Goal: Task Accomplishment & Management: Use online tool/utility

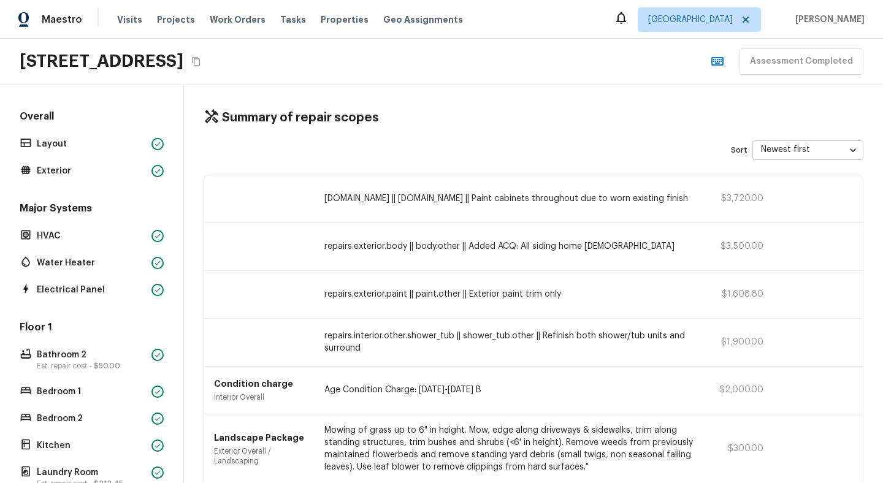
scroll to position [425, 0]
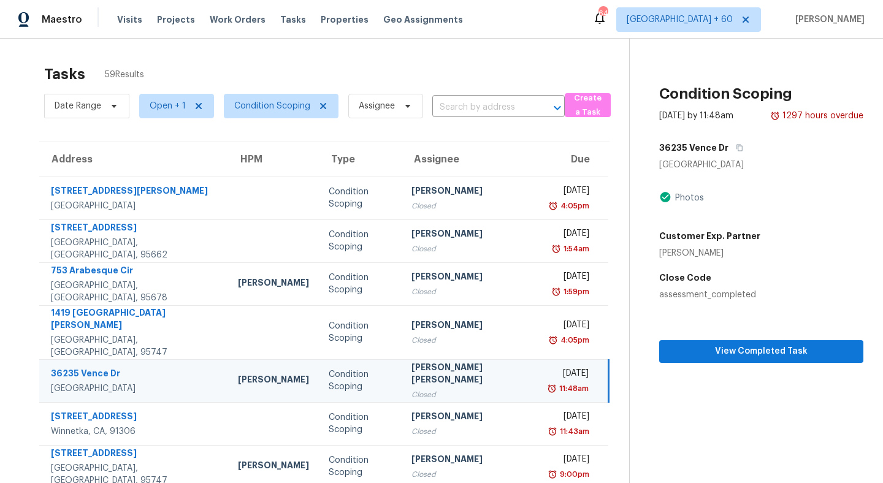
click at [173, 361] on td "[STREET_ADDRESS][PERSON_NAME]" at bounding box center [133, 380] width 189 height 43
click at [728, 142] on button "button" at bounding box center [736, 148] width 17 height 22
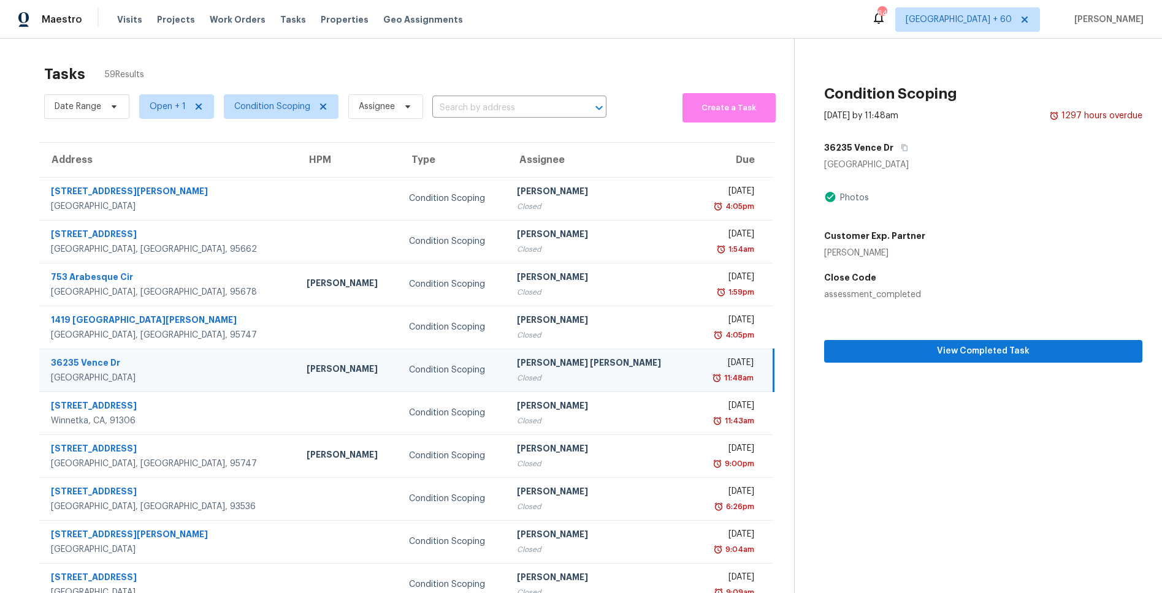
click at [882, 400] on section "Condition Scoping Jul 17th 2025 by 11:48am 1297 hours overdue 36235 Vence Dr Mu…" at bounding box center [968, 339] width 349 height 601
click at [882, 354] on span "View Completed Task" at bounding box center [983, 351] width 299 height 15
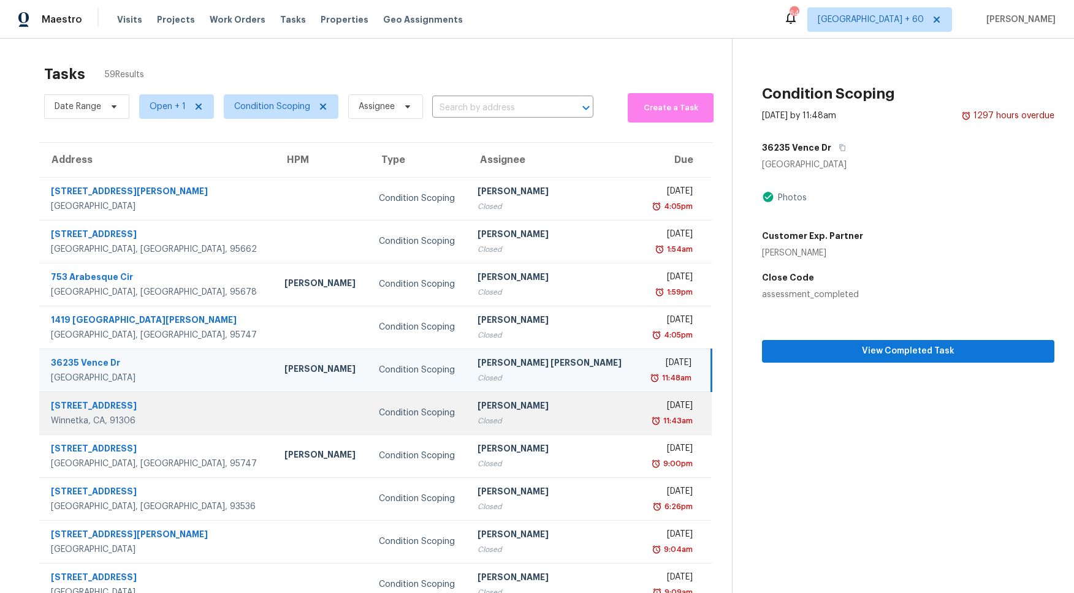
click at [173, 416] on div "Winnetka, CA, 91306" at bounding box center [158, 421] width 214 height 12
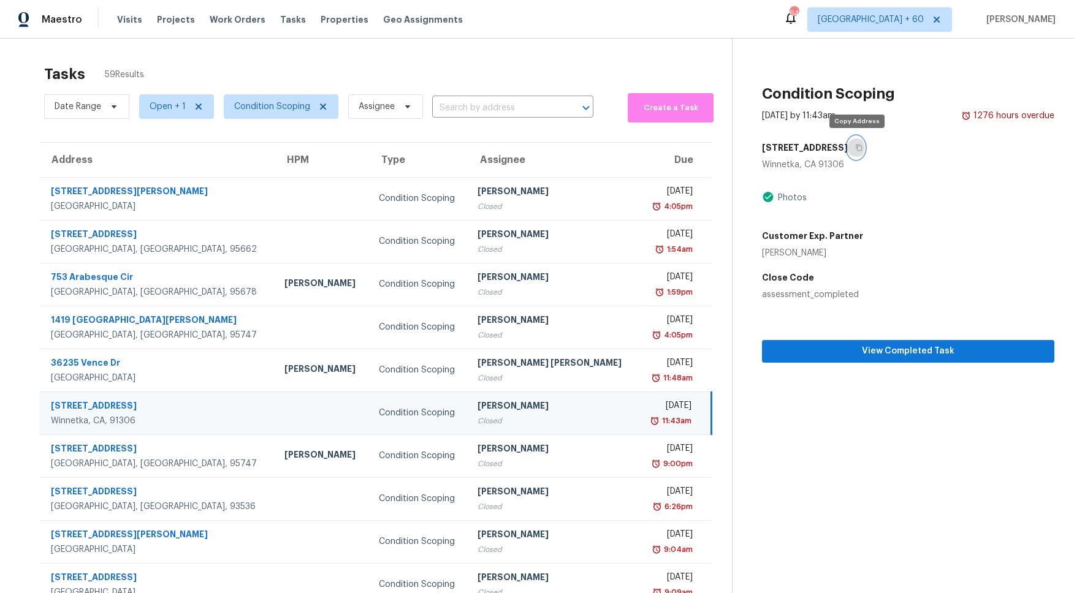
click at [859, 148] on icon "button" at bounding box center [858, 147] width 7 height 7
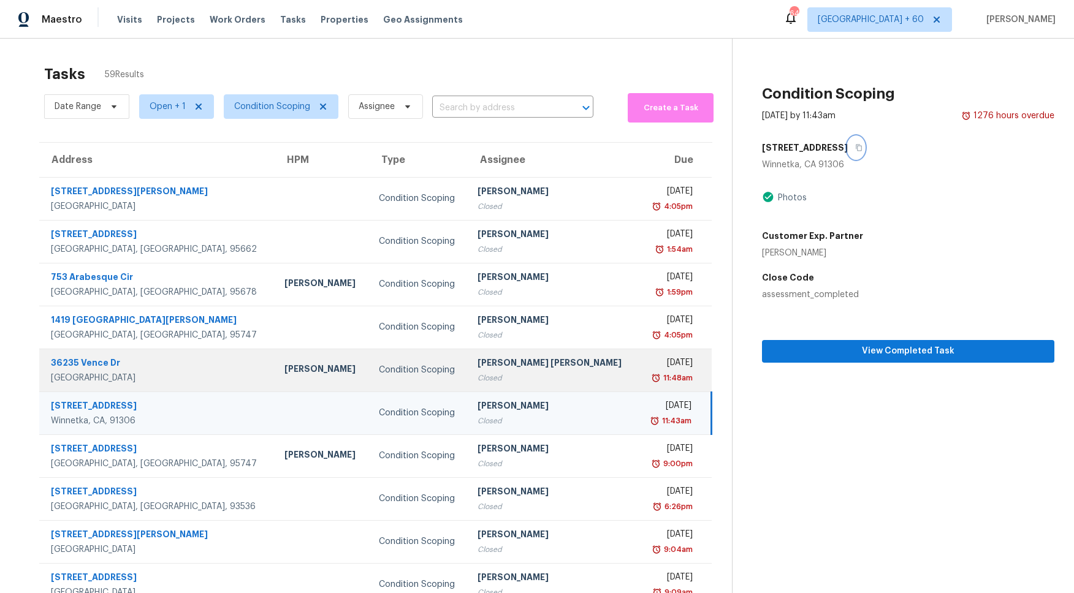
scroll to position [46, 0]
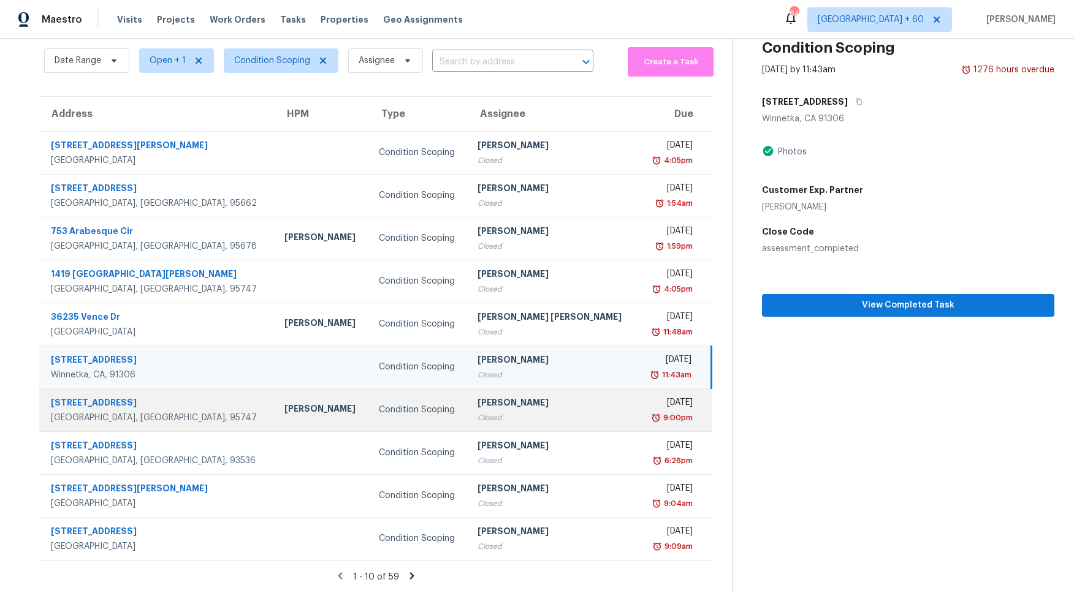
click at [507, 425] on td "Vigneshwaran B Closed" at bounding box center [553, 410] width 170 height 43
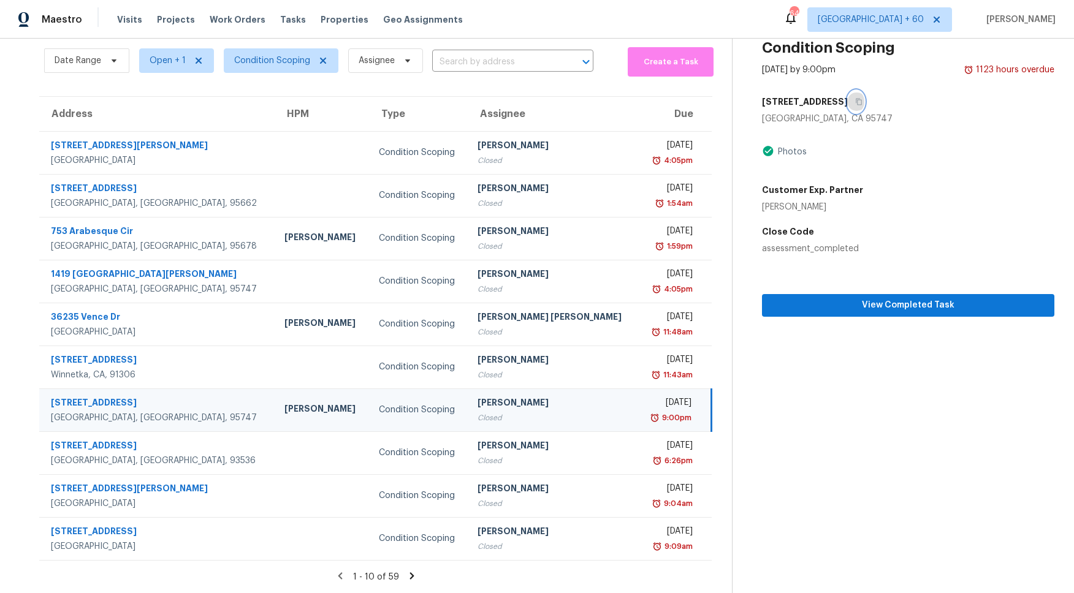
click at [856, 99] on icon "button" at bounding box center [859, 102] width 6 height 7
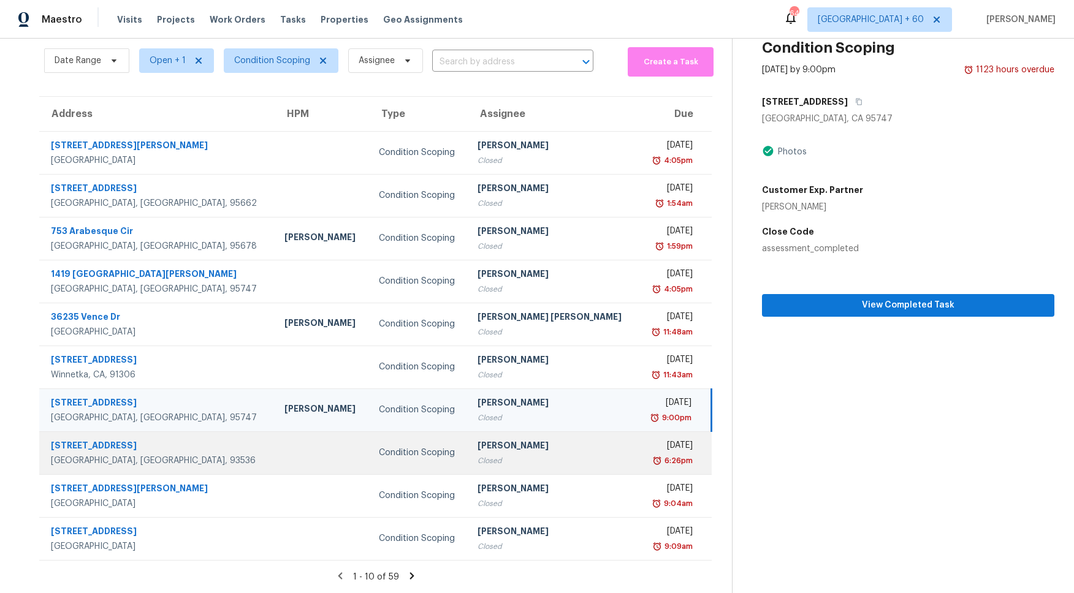
click at [275, 454] on td at bounding box center [322, 453] width 94 height 43
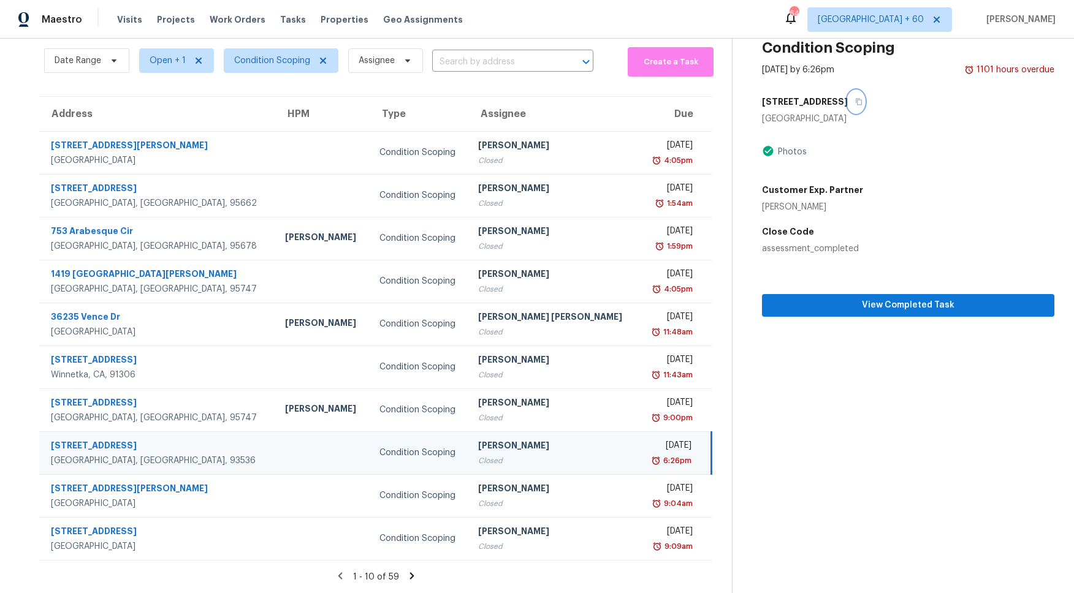
click at [848, 101] on button "button" at bounding box center [856, 102] width 17 height 22
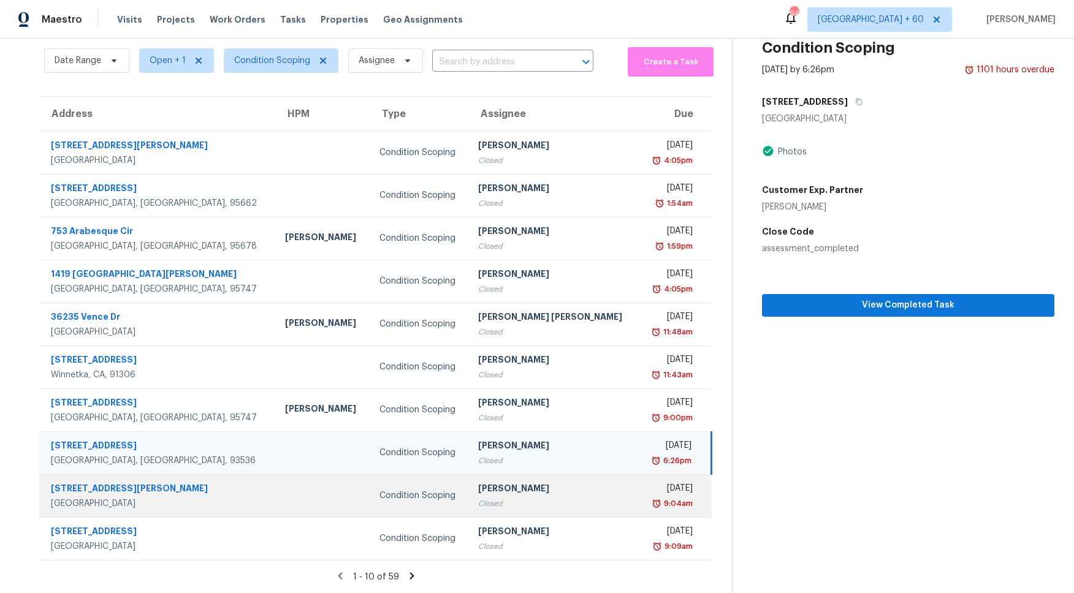
click at [275, 482] on td at bounding box center [322, 495] width 94 height 43
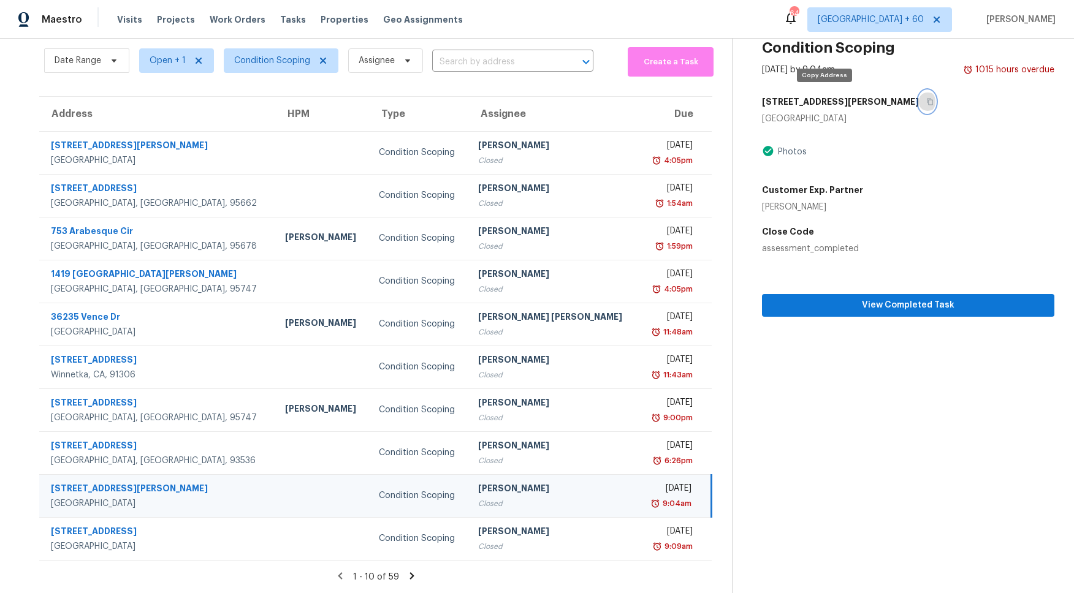
click at [882, 99] on icon "button" at bounding box center [929, 101] width 7 height 7
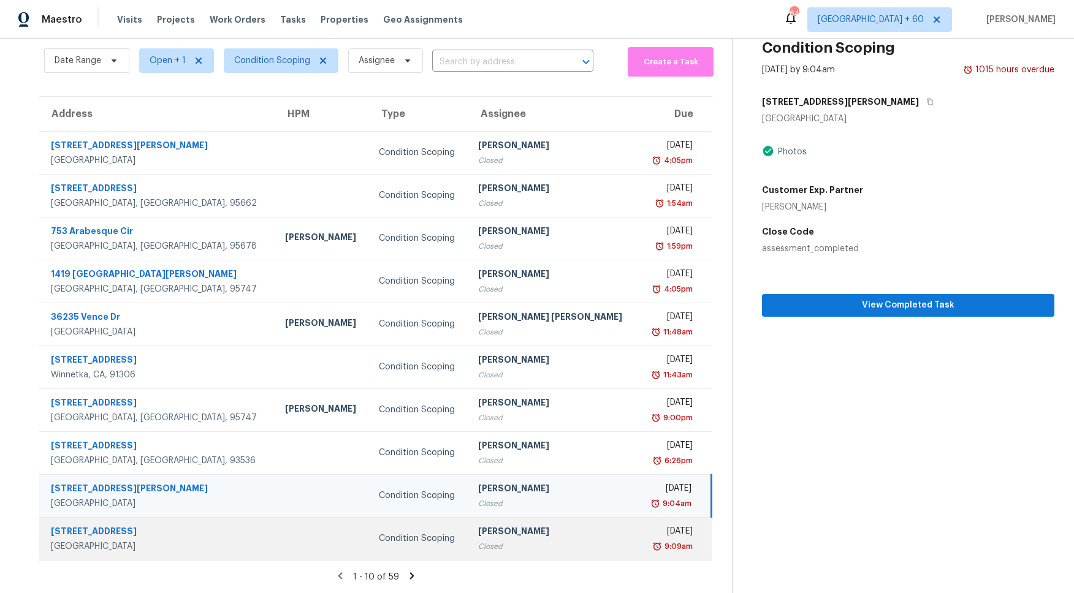
click at [181, 482] on td "518 W Alpine Ave Santa Ana, CA, 92707" at bounding box center [157, 538] width 236 height 43
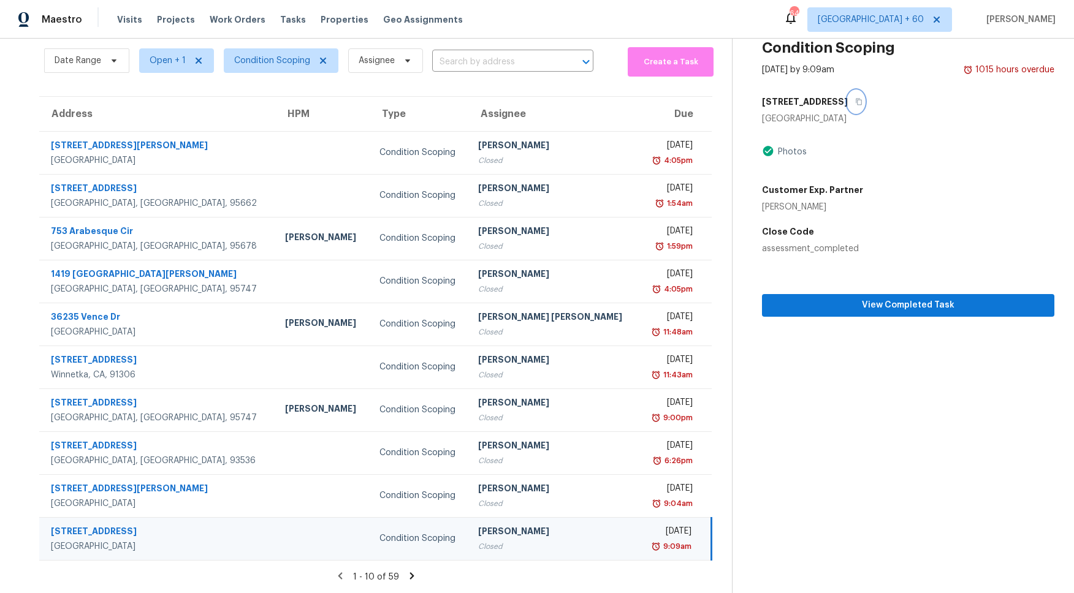
click at [855, 105] on icon "button" at bounding box center [858, 101] width 7 height 7
click at [409, 482] on icon at bounding box center [411, 576] width 4 height 7
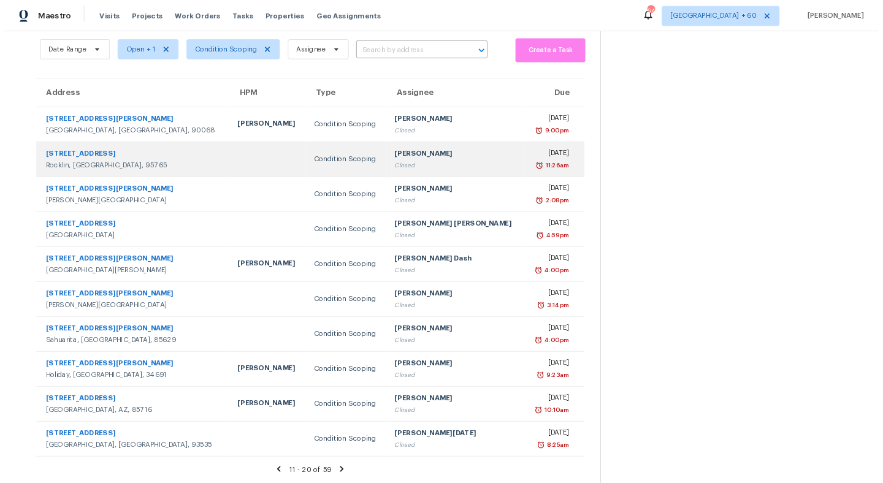
scroll to position [0, 0]
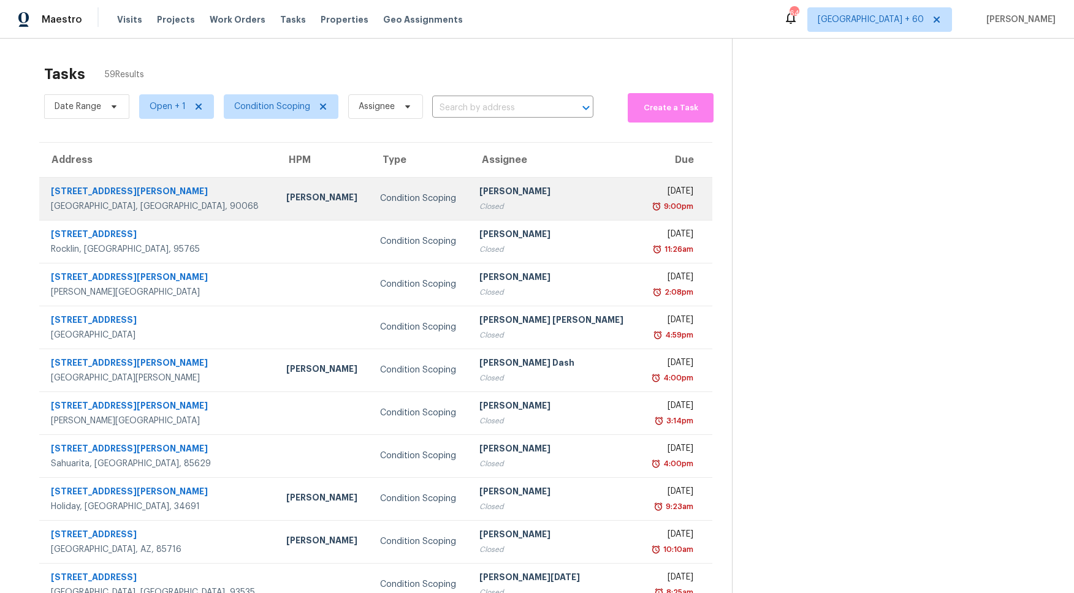
click at [205, 197] on div "2770 Wright Ln" at bounding box center [159, 192] width 216 height 15
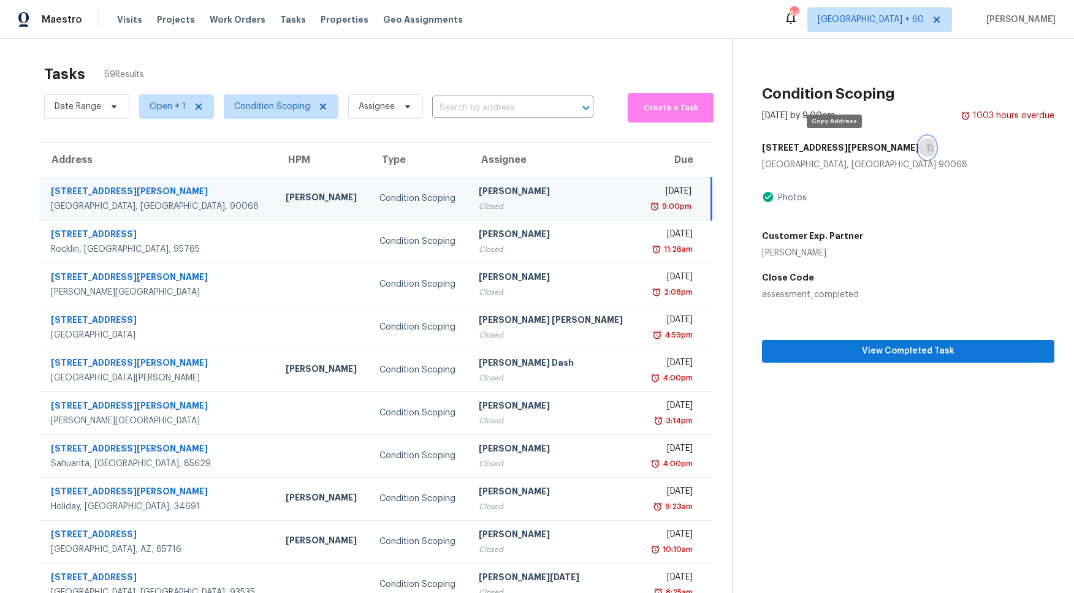
click at [882, 150] on icon "button" at bounding box center [930, 148] width 6 height 7
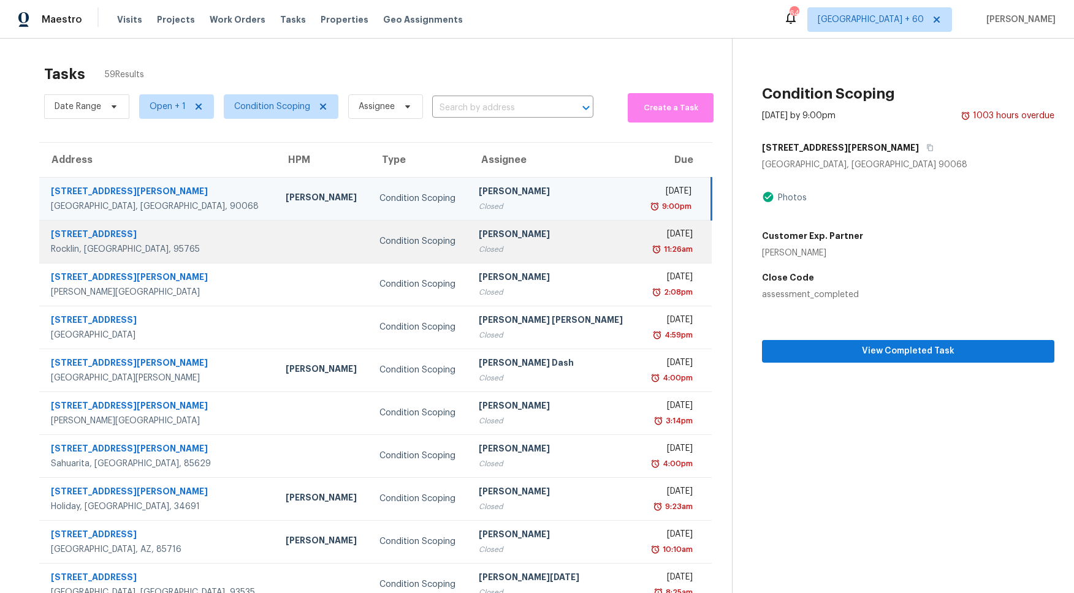
click at [310, 229] on td at bounding box center [323, 241] width 94 height 43
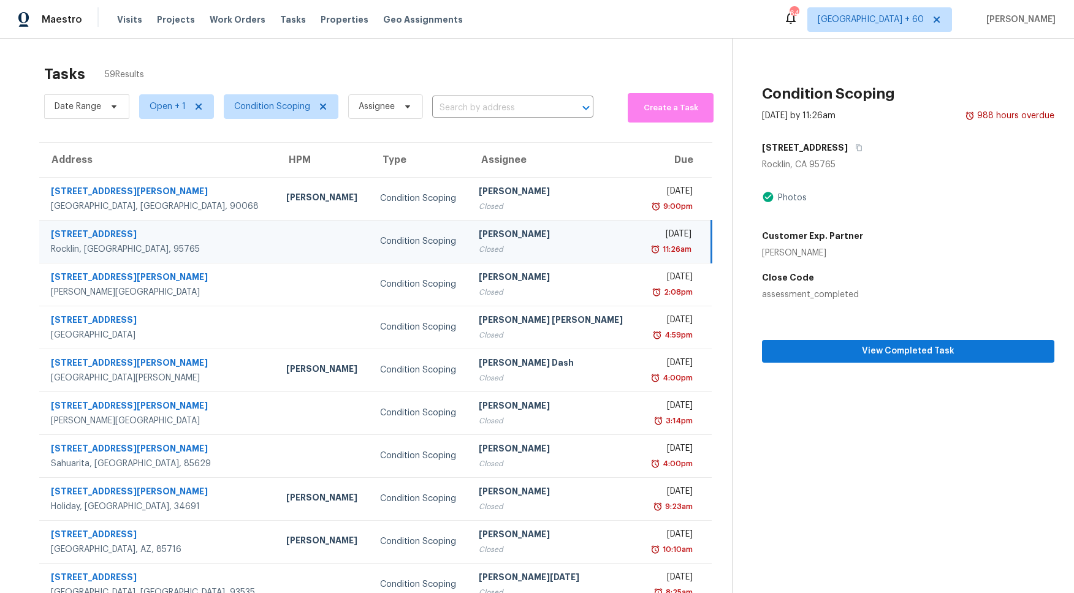
click at [882, 145] on div "1191 Whitney Ranch Pkwy" at bounding box center [908, 148] width 292 height 22
click at [862, 147] on icon "button" at bounding box center [858, 147] width 7 height 7
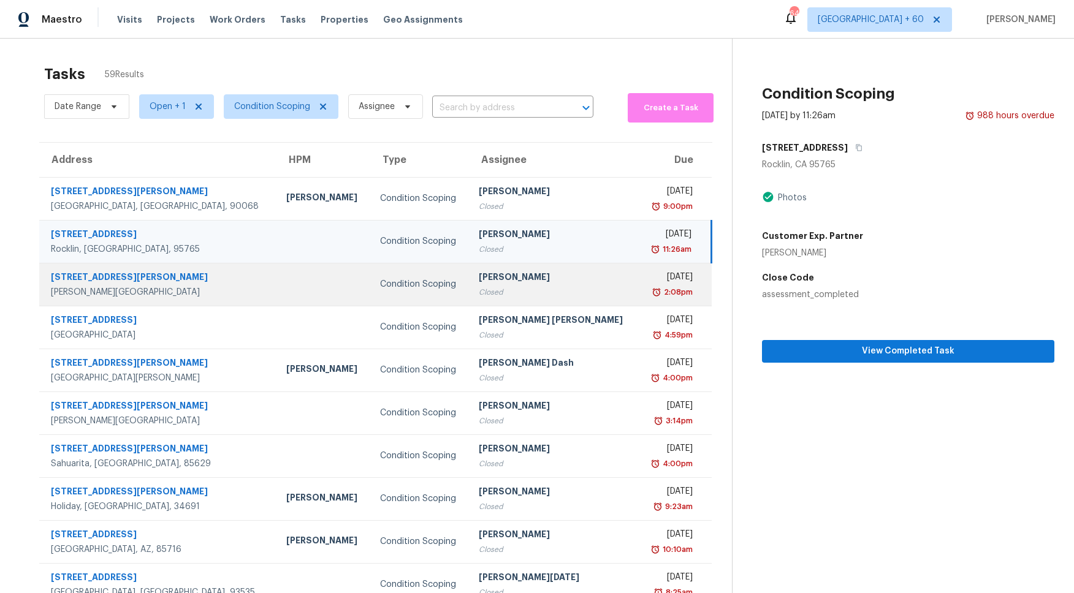
click at [200, 279] on div "10721 Crebs Ave" at bounding box center [159, 278] width 216 height 15
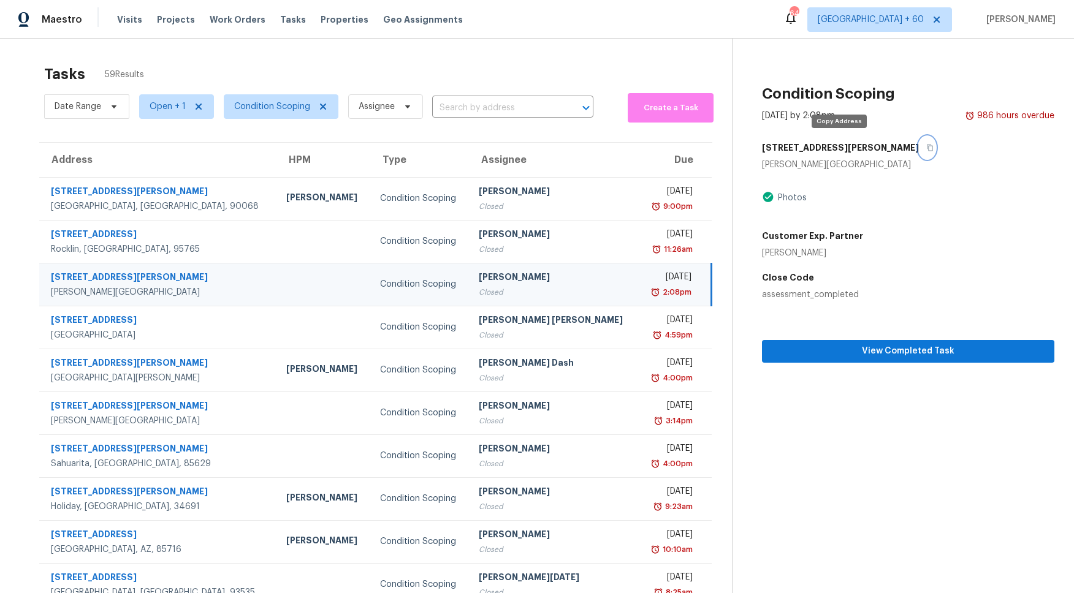
click at [882, 142] on button "button" at bounding box center [927, 148] width 17 height 22
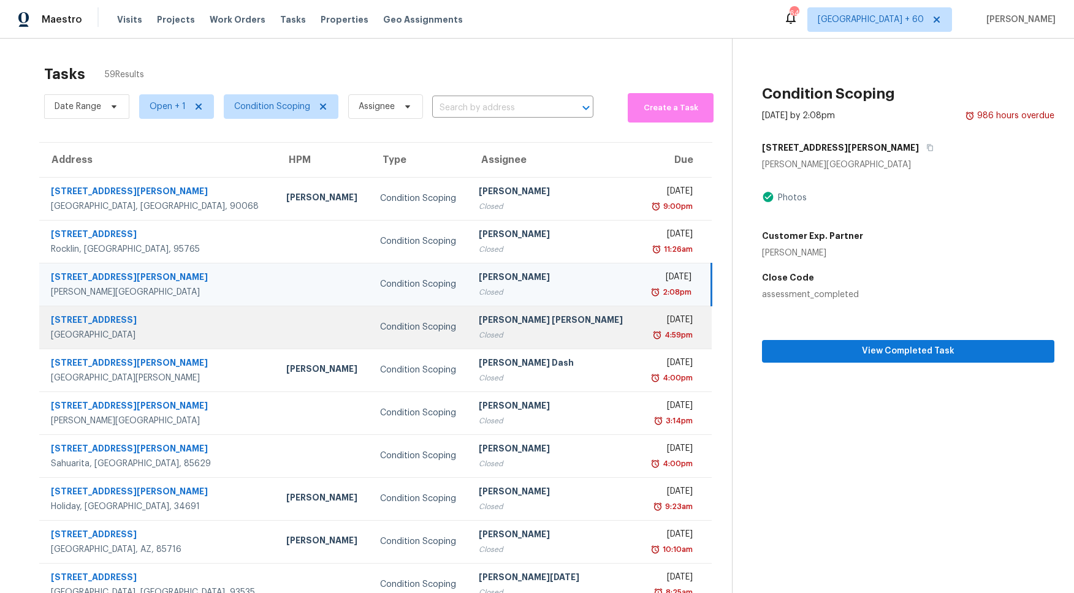
click at [199, 329] on div "Santa Clarita, CA, 91350" at bounding box center [159, 335] width 216 height 12
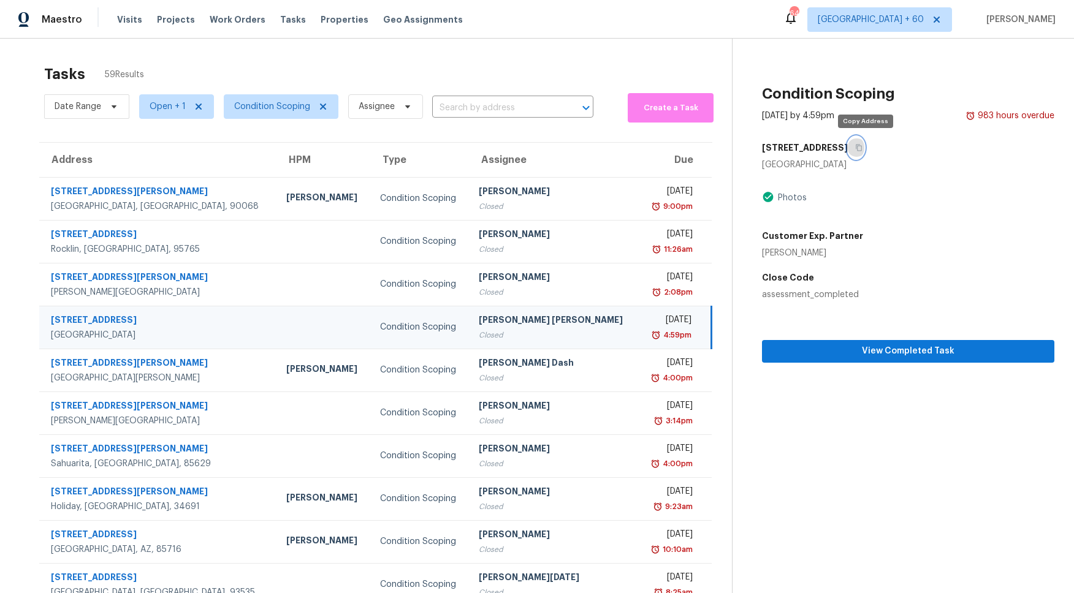
click at [862, 148] on icon "button" at bounding box center [858, 147] width 7 height 7
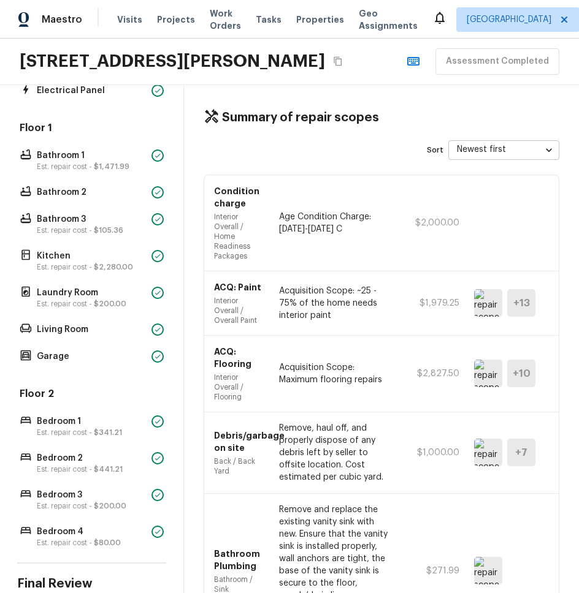
scroll to position [284, 0]
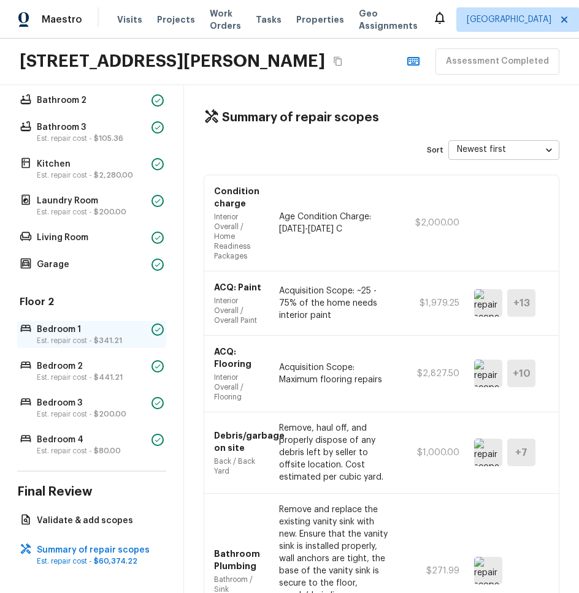
click at [78, 333] on p "Bedroom 1" at bounding box center [92, 330] width 110 height 12
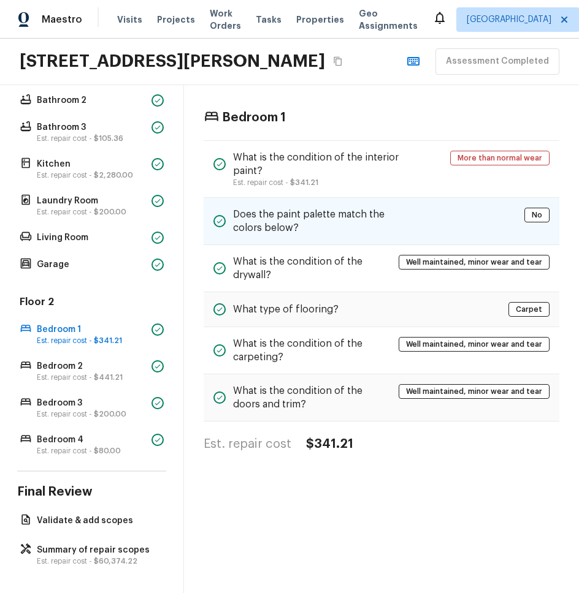
click at [370, 216] on h5 "Does the paint palette match the colors below?" at bounding box center [324, 221] width 182 height 27
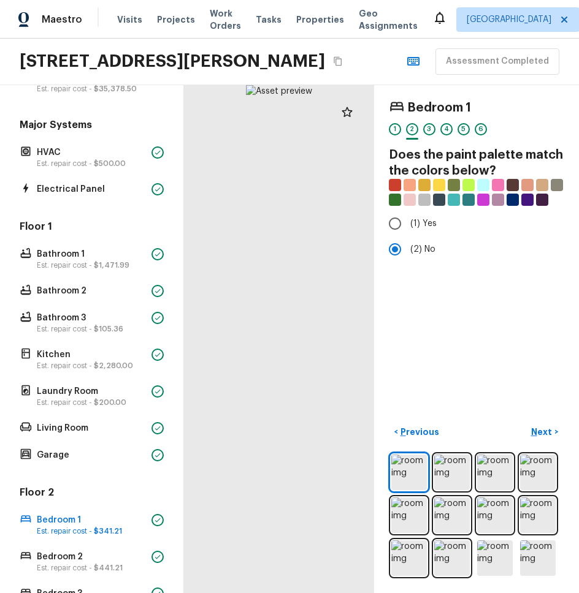
scroll to position [0, 0]
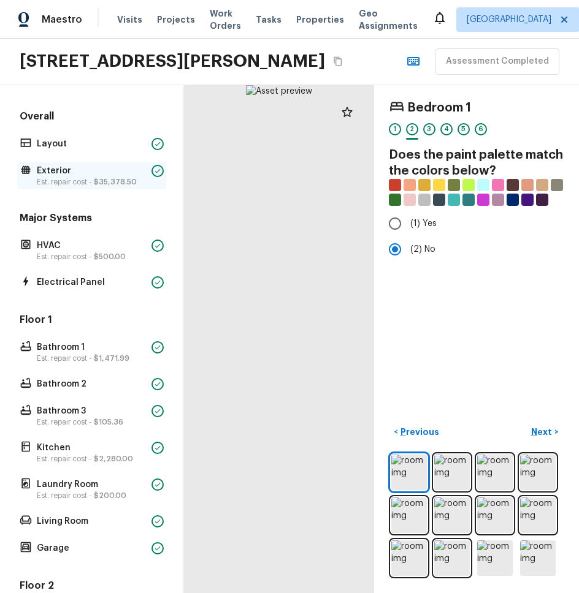
click at [75, 177] on p "Est. repair cost - $35,378.50" at bounding box center [92, 182] width 110 height 10
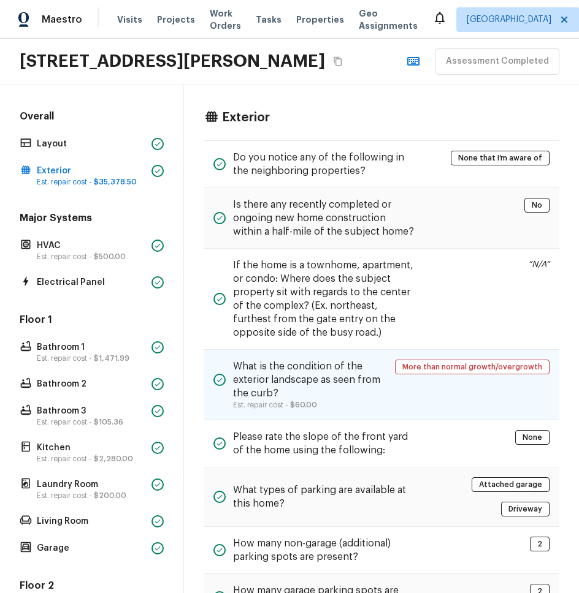
scroll to position [848, 0]
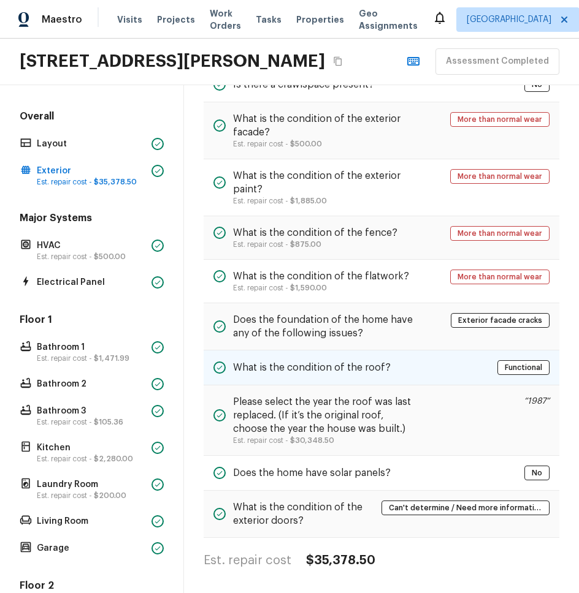
click at [332, 352] on div "What is the condition of the roof? Functional" at bounding box center [382, 368] width 356 height 35
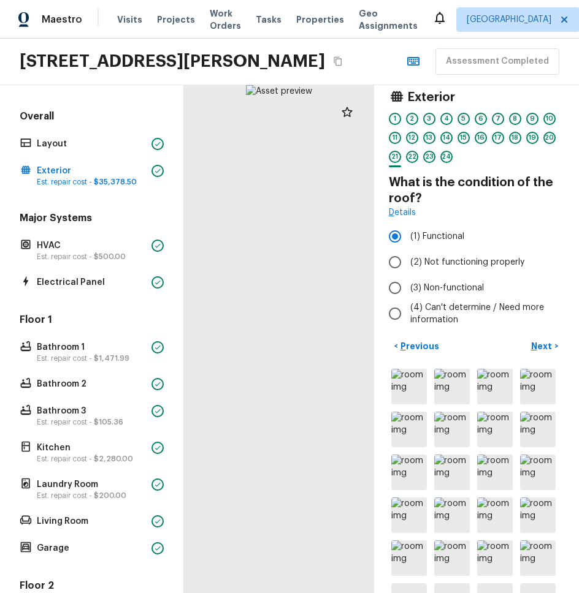
scroll to position [12, 0]
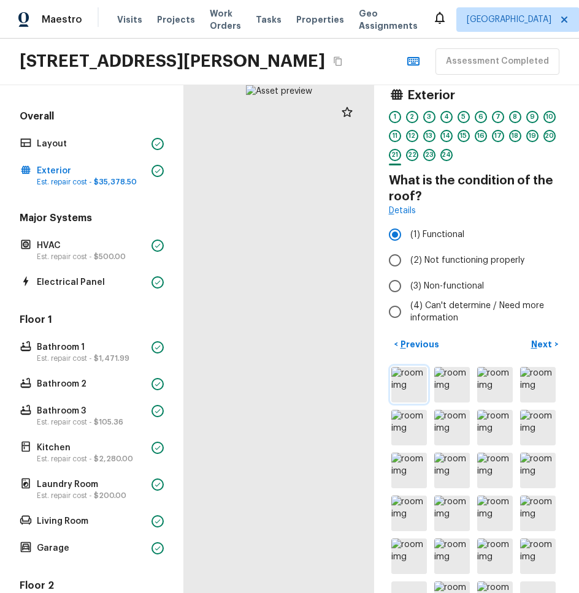
click at [410, 383] on img at bounding box center [409, 385] width 36 height 36
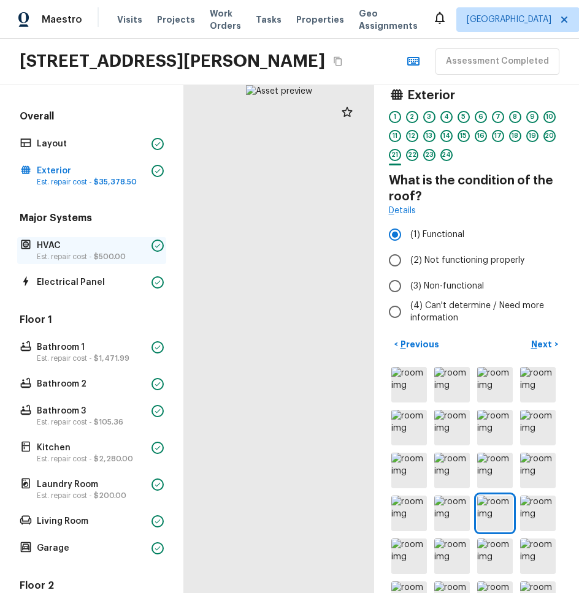
click at [87, 259] on p "Est. repair cost - $500.00" at bounding box center [92, 257] width 110 height 10
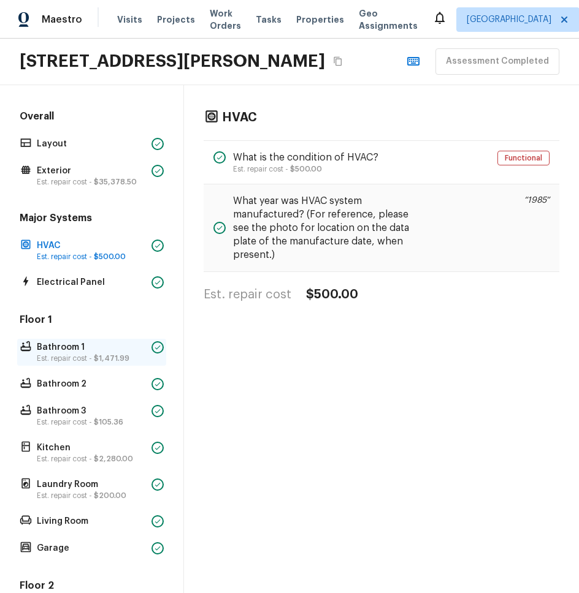
click at [78, 359] on p "Est. repair cost - $1,471.99" at bounding box center [92, 359] width 110 height 10
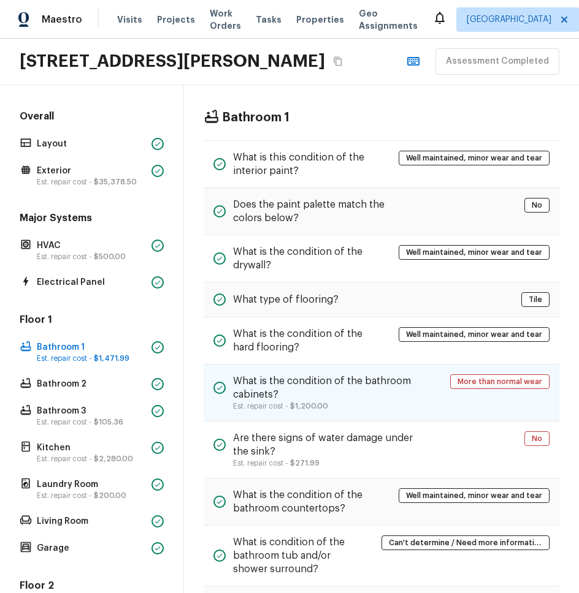
click at [287, 398] on h5 "What is the condition of the bathroom cabinets?" at bounding box center [324, 388] width 182 height 27
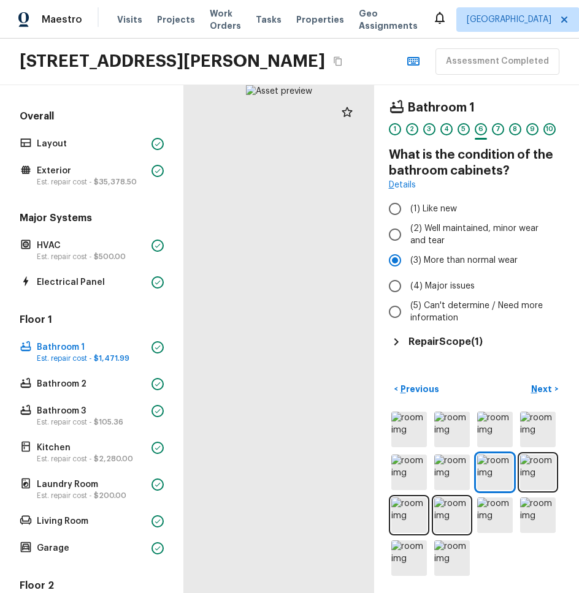
scroll to position [284, 0]
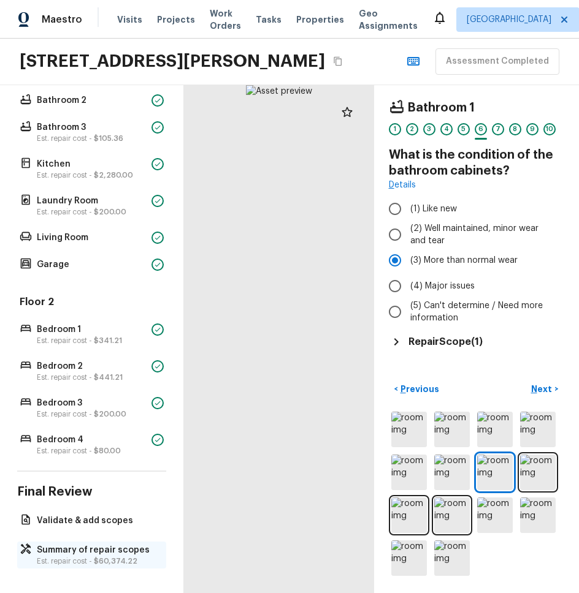
click at [99, 555] on p "Summary of repair scopes" at bounding box center [98, 550] width 122 height 12
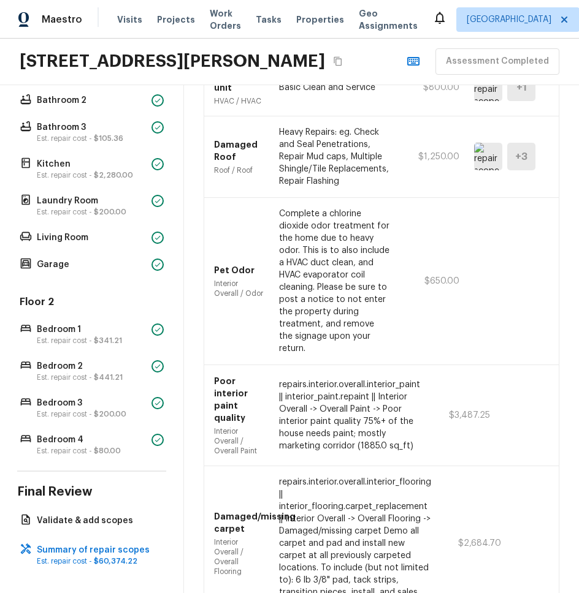
scroll to position [3327, 0]
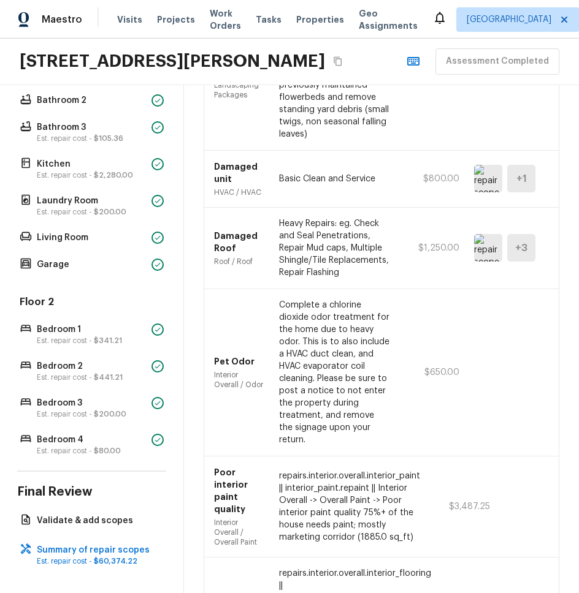
click at [484, 234] on img at bounding box center [488, 248] width 28 height 28
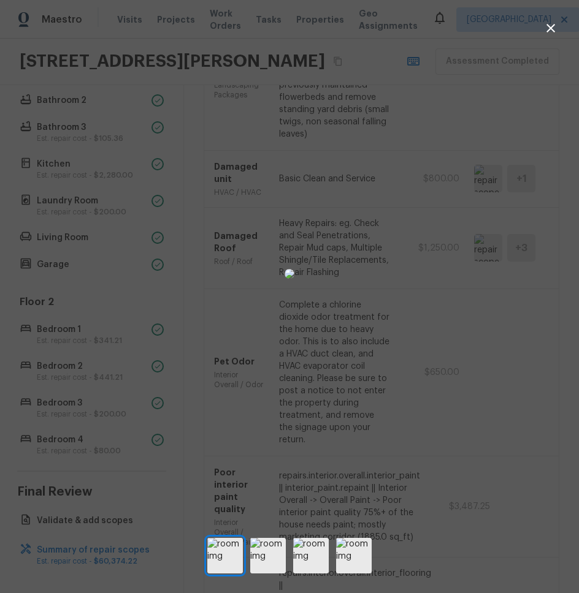
click at [549, 28] on icon "button" at bounding box center [550, 28] width 9 height 9
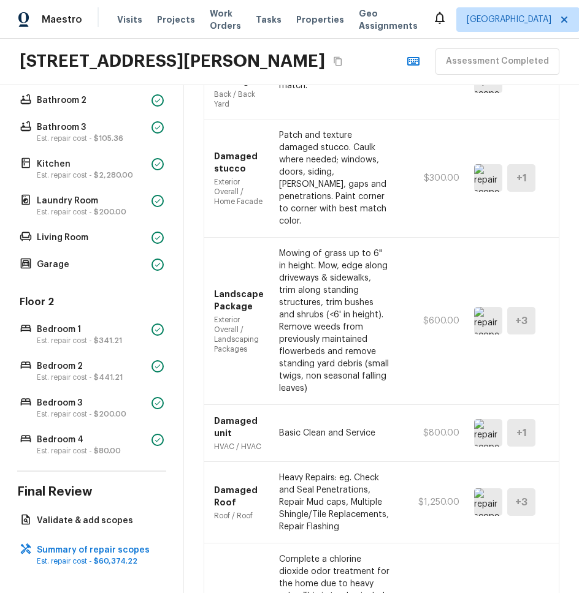
scroll to position [3067, 0]
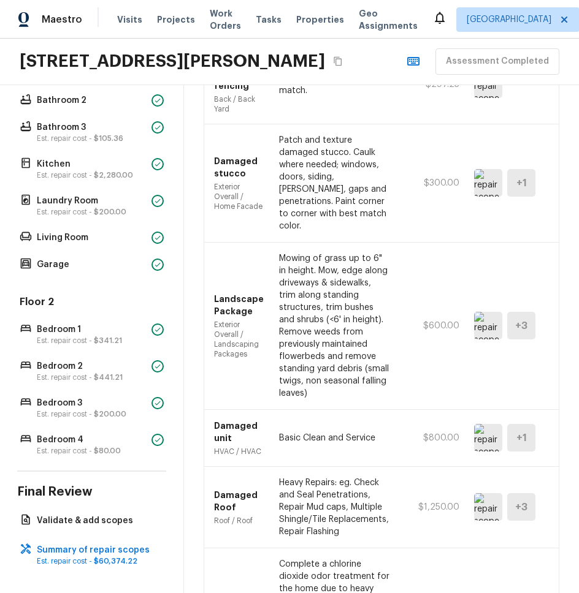
click at [484, 169] on img at bounding box center [488, 183] width 28 height 28
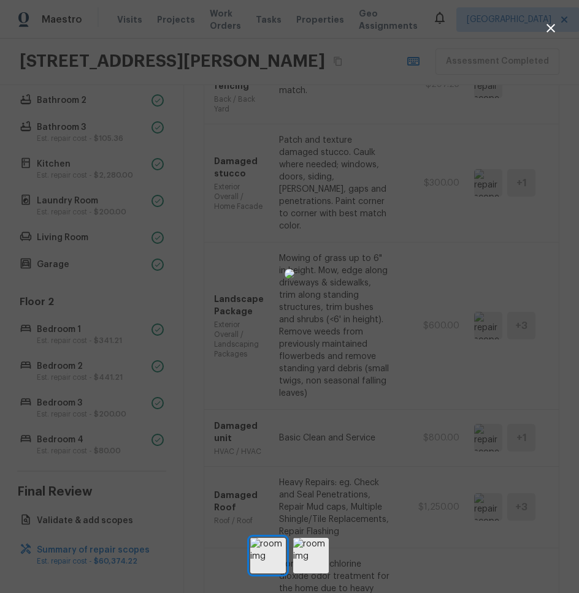
click at [525, 178] on div at bounding box center [289, 274] width 579 height 509
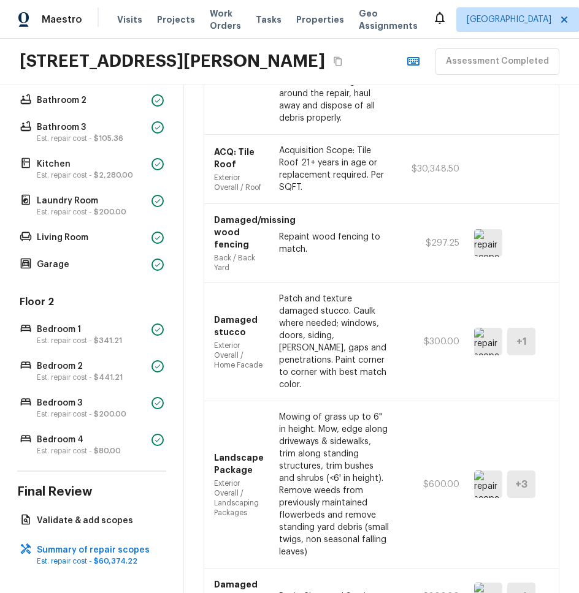
scroll to position [2834, 0]
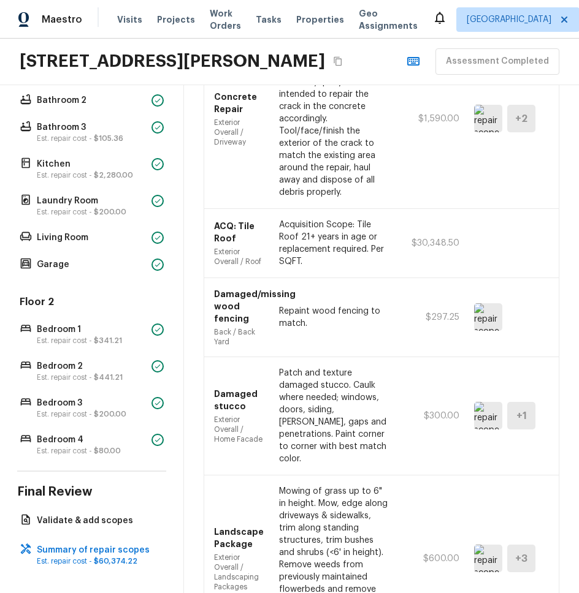
click at [494, 303] on img at bounding box center [488, 317] width 28 height 28
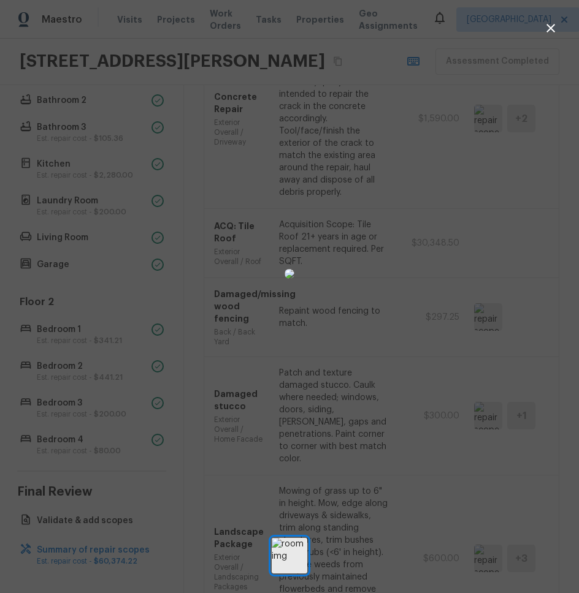
click at [539, 299] on div at bounding box center [289, 274] width 579 height 509
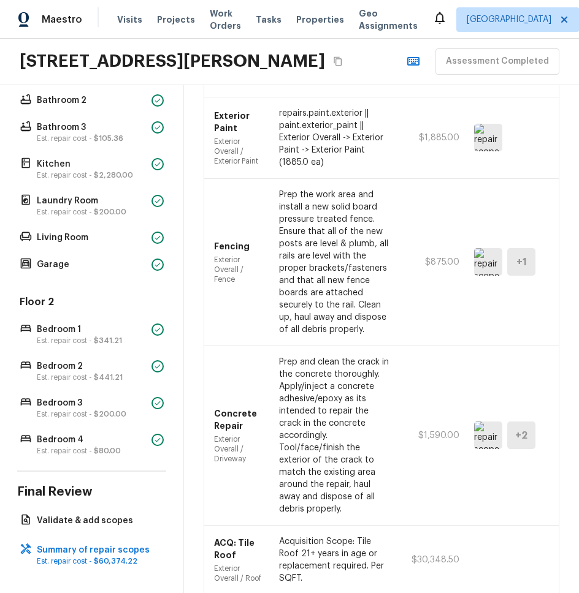
scroll to position [2466, 0]
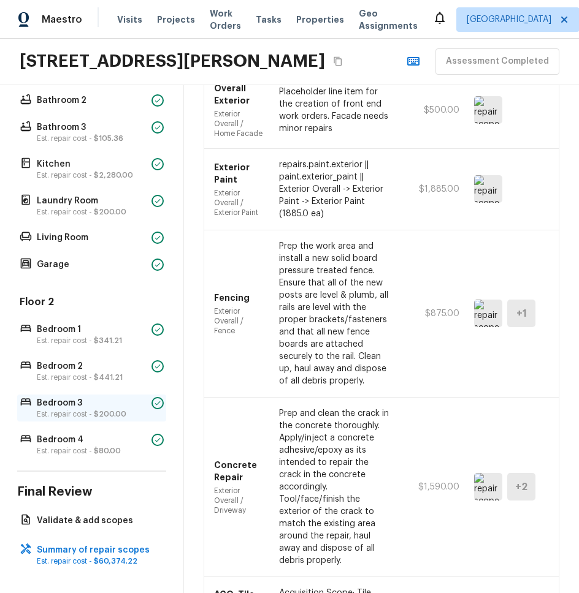
click at [82, 408] on p "Bedroom 3" at bounding box center [92, 403] width 110 height 12
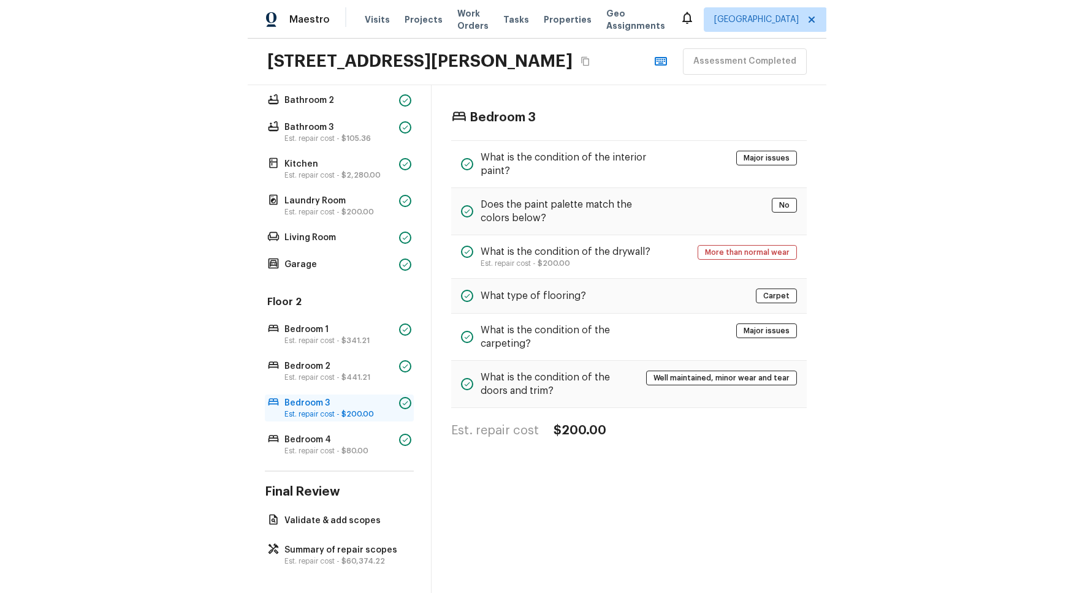
scroll to position [0, 0]
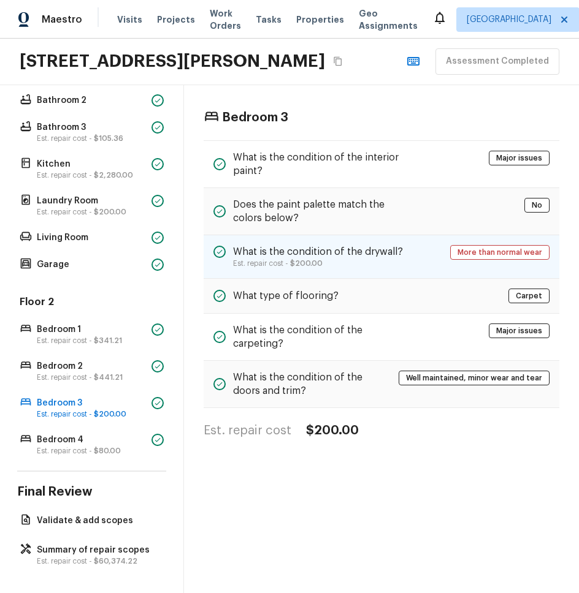
click at [367, 264] on p "Est. repair cost - $200.00" at bounding box center [318, 264] width 170 height 10
